Goal: Answer question/provide support

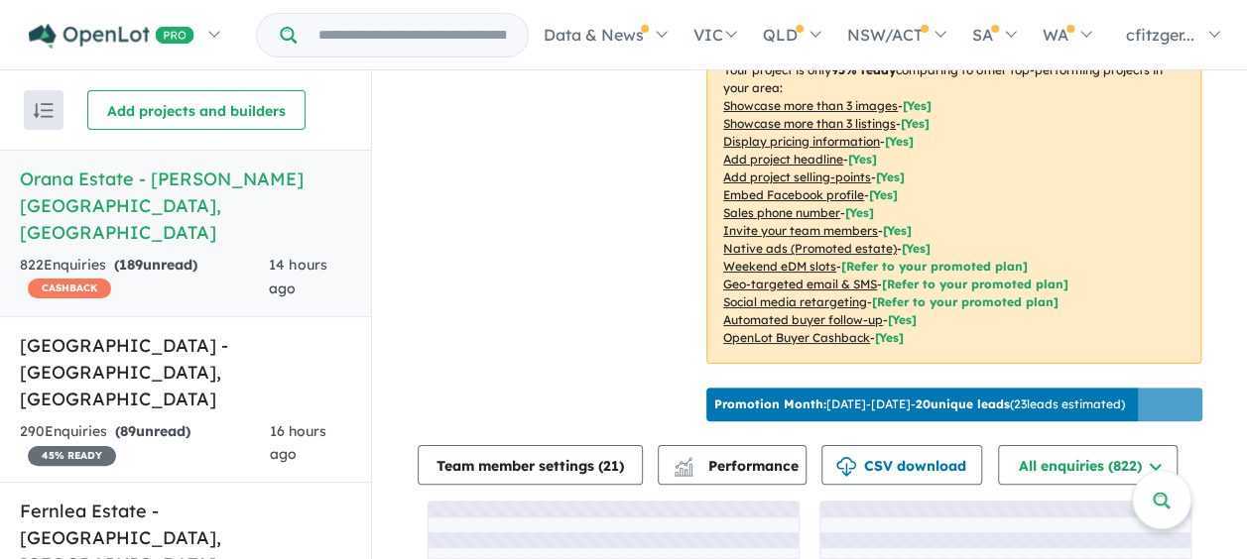
scroll to position [551, 0]
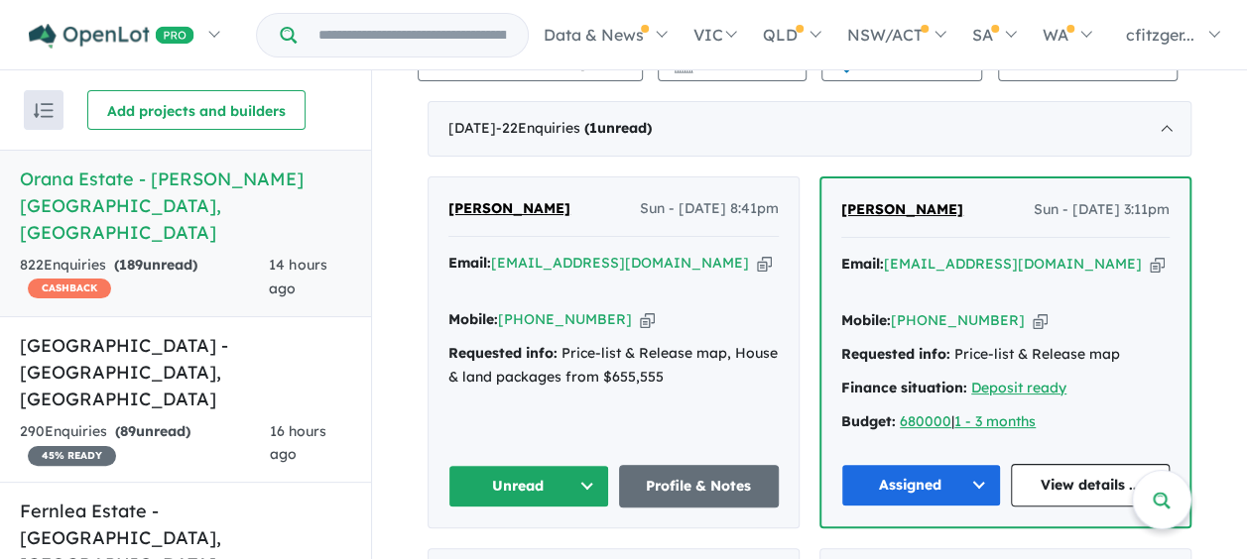
scroll to position [849, 0]
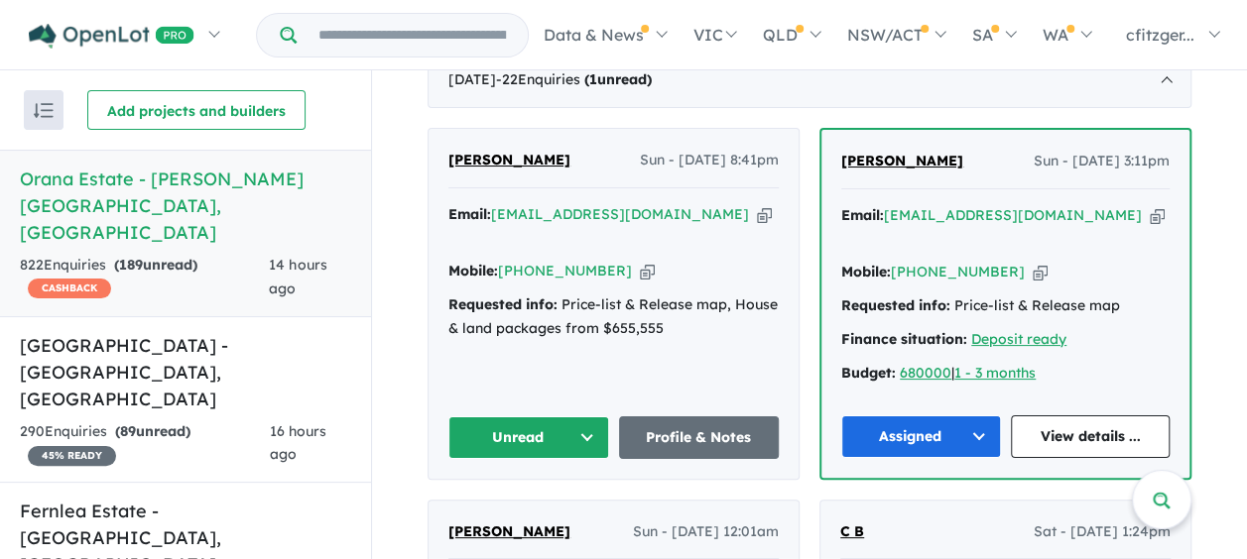
click at [448, 416] on button "Unread" at bounding box center [528, 437] width 161 height 43
click at [474, 507] on button "Assigned" at bounding box center [535, 530] width 173 height 46
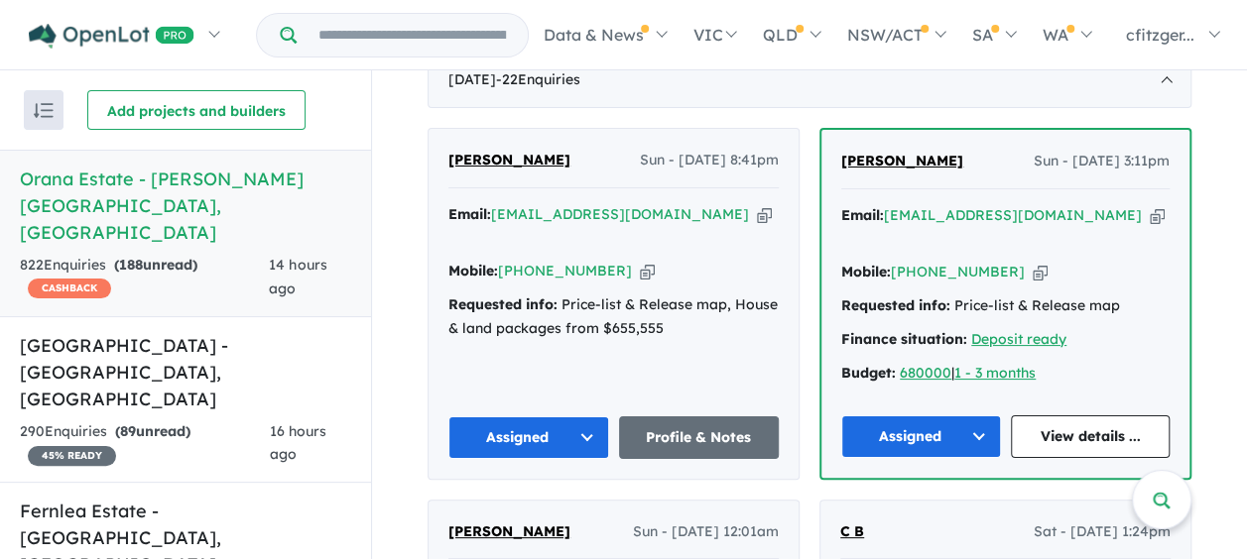
click at [476, 151] on span "[PERSON_NAME]" at bounding box center [509, 160] width 122 height 18
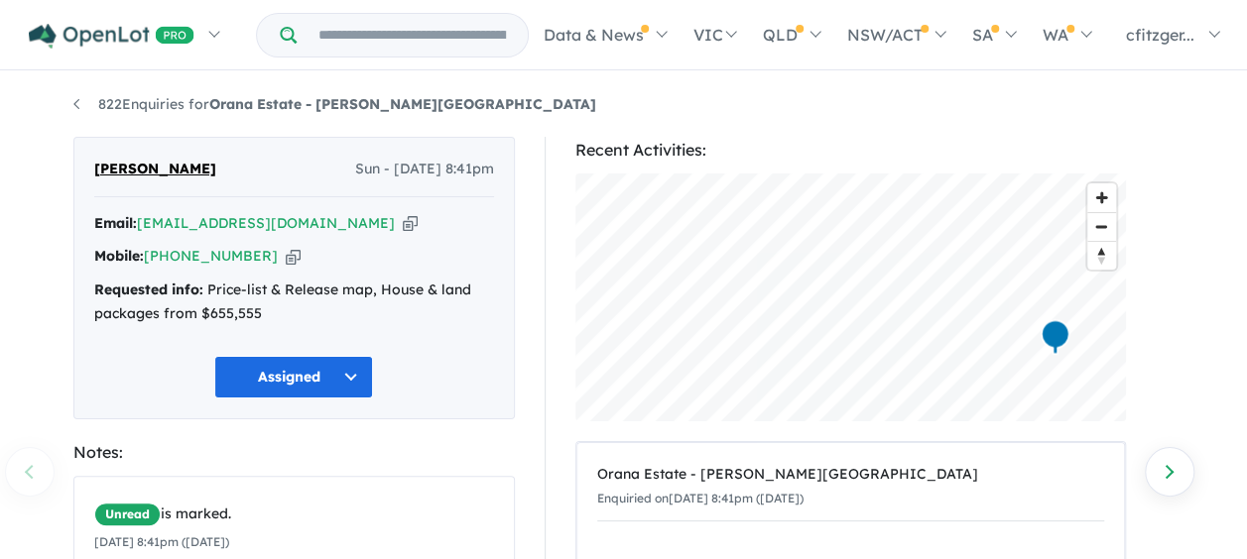
scroll to position [297, 0]
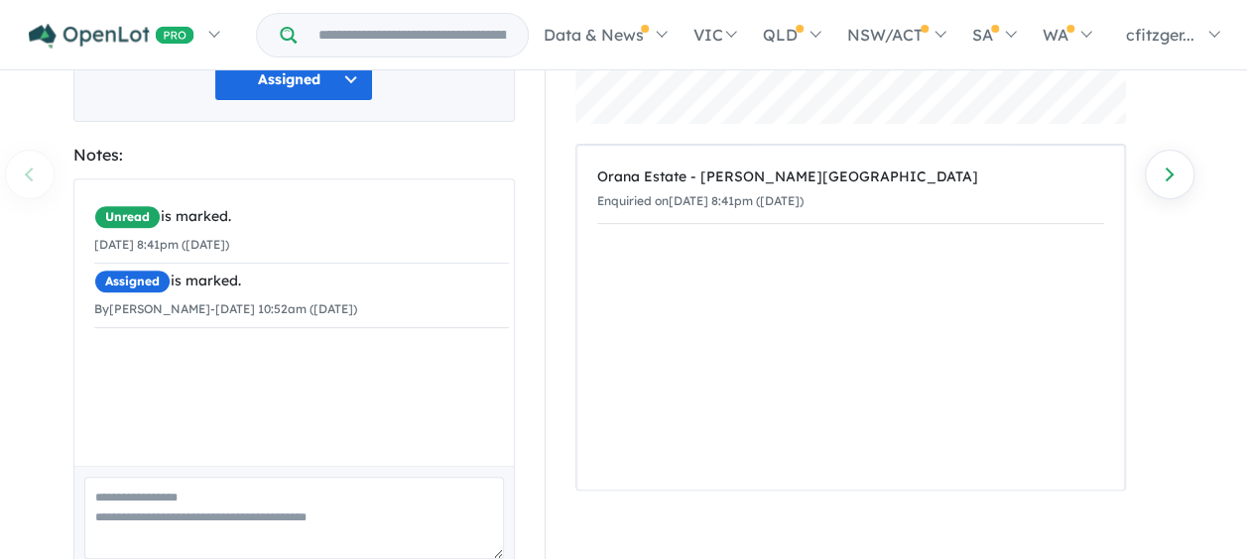
click at [564, 225] on div "Recent Activities: © Mapbox © OpenStreetMap Improve this map Orana Estate - Cly…" at bounding box center [859, 242] width 630 height 807
